Goal: Check status: Check status

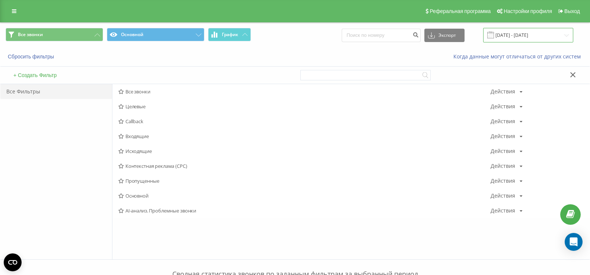
click at [534, 30] on input "[DATE] - [DATE]" at bounding box center [528, 35] width 90 height 15
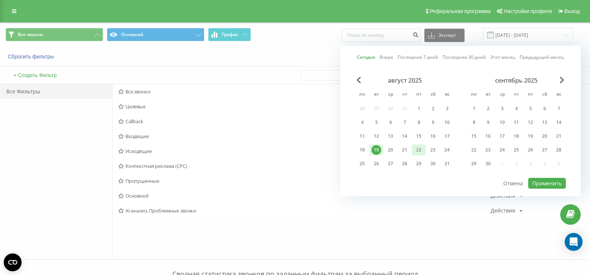
click at [418, 152] on div "22" at bounding box center [419, 150] width 10 height 10
click at [403, 152] on div "21" at bounding box center [405, 150] width 10 height 10
drag, startPoint x: 406, startPoint y: 147, endPoint x: 415, endPoint y: 150, distance: 9.3
click at [407, 147] on div "21" at bounding box center [405, 150] width 10 height 10
click at [553, 122] on div "14" at bounding box center [558, 122] width 14 height 11
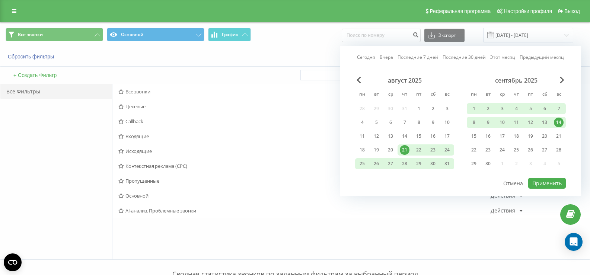
drag, startPoint x: 395, startPoint y: 145, endPoint x: 399, endPoint y: 145, distance: 4.1
click at [396, 145] on div "20" at bounding box center [390, 149] width 14 height 11
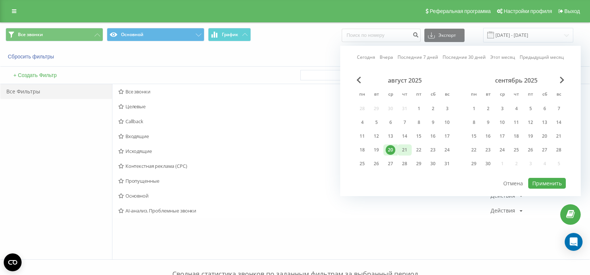
click at [404, 146] on div "21" at bounding box center [405, 150] width 10 height 10
click at [404, 147] on div "21" at bounding box center [405, 150] width 10 height 10
click at [551, 183] on button "Применить" at bounding box center [547, 183] width 38 height 11
type input "[DATE] - [DATE]"
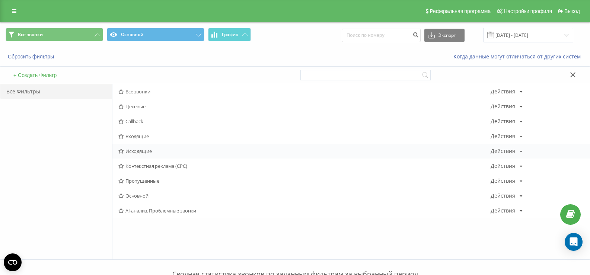
click at [135, 151] on span "Исходящие" at bounding box center [304, 150] width 372 height 5
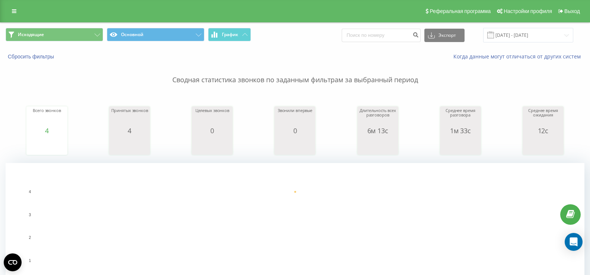
click at [92, 42] on span "Исходящие Основной График" at bounding box center [148, 35] width 284 height 15
click at [92, 38] on button "Исходящие" at bounding box center [54, 34] width 97 height 13
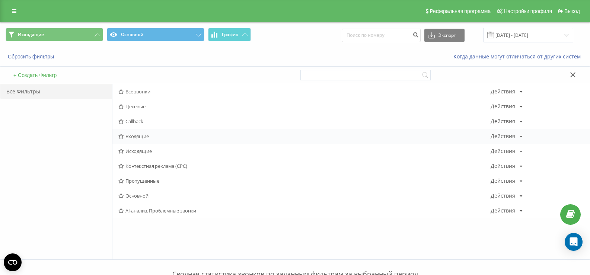
click at [150, 131] on div "Входящие Действия Редактировать Копировать Удалить По умолчанию Поделиться" at bounding box center [350, 136] width 477 height 15
click at [146, 138] on span "Входящие" at bounding box center [304, 136] width 372 height 5
